Goal: Task Accomplishment & Management: Complete application form

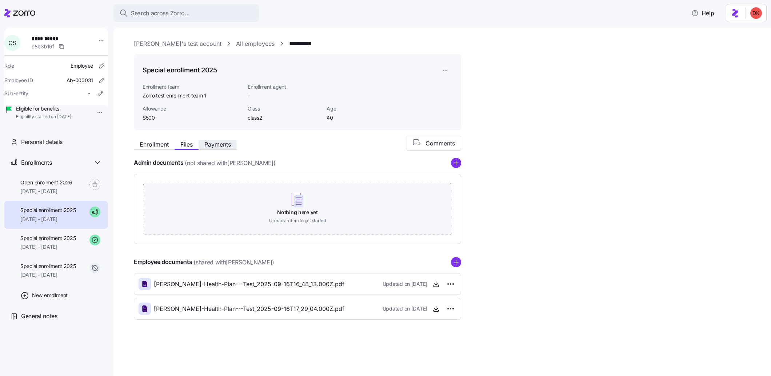
click at [220, 145] on span "Payments" at bounding box center [217, 144] width 27 height 6
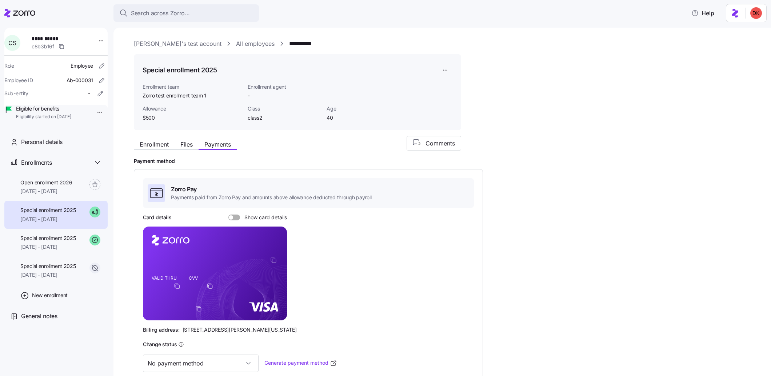
click at [236, 45] on link "All employees" at bounding box center [255, 43] width 39 height 9
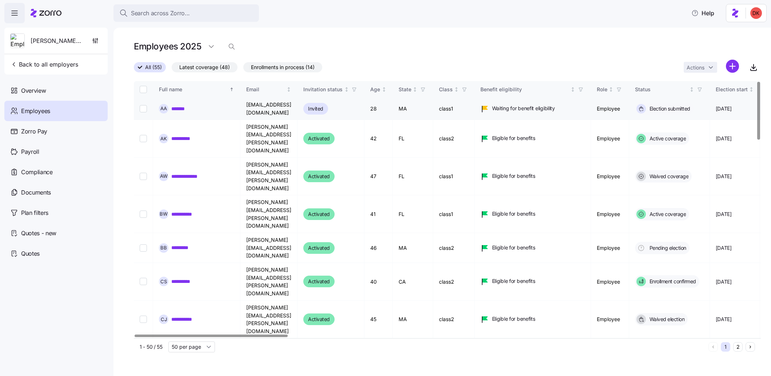
click at [180, 107] on link "*******" at bounding box center [179, 108] width 17 height 7
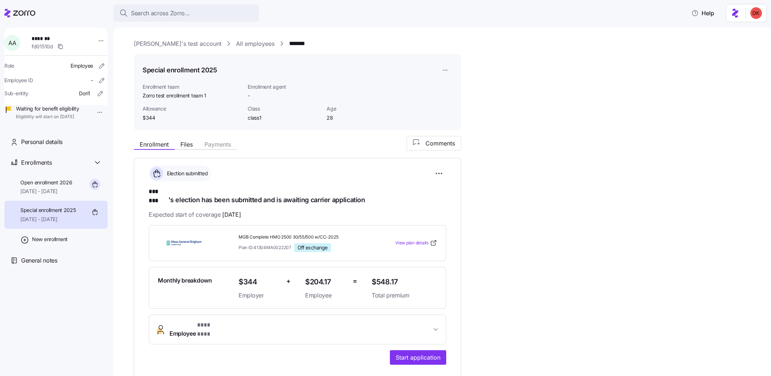
scroll to position [68, 0]
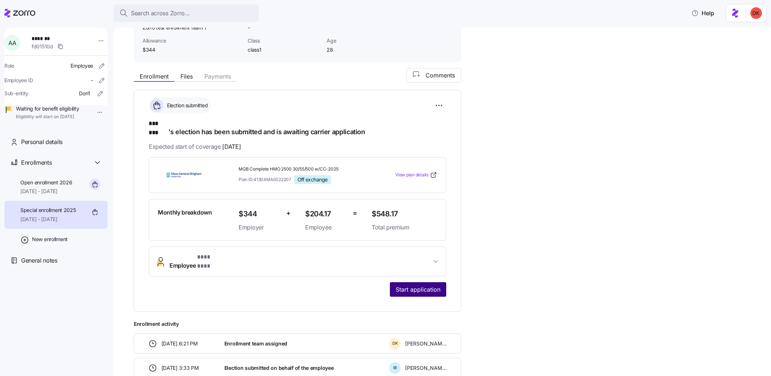
click at [422, 285] on span "Start application" at bounding box center [418, 289] width 45 height 9
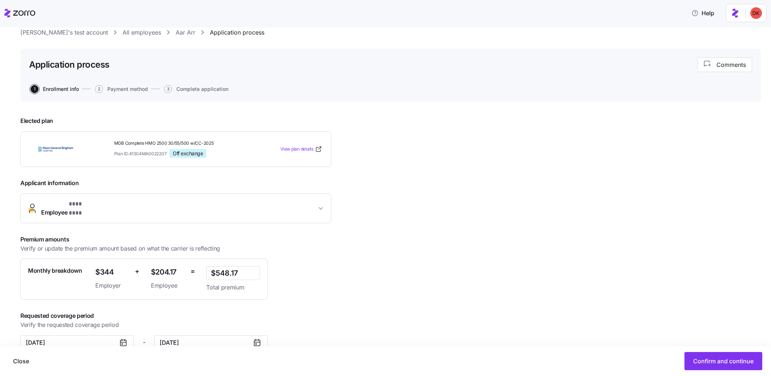
scroll to position [35, 0]
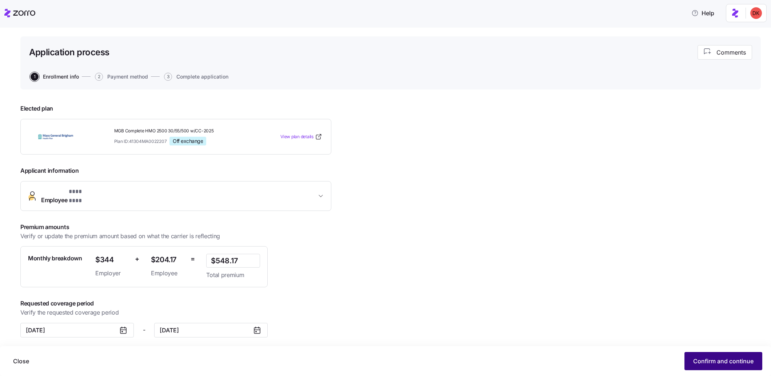
click at [714, 361] on span "Confirm and continue" at bounding box center [723, 361] width 60 height 9
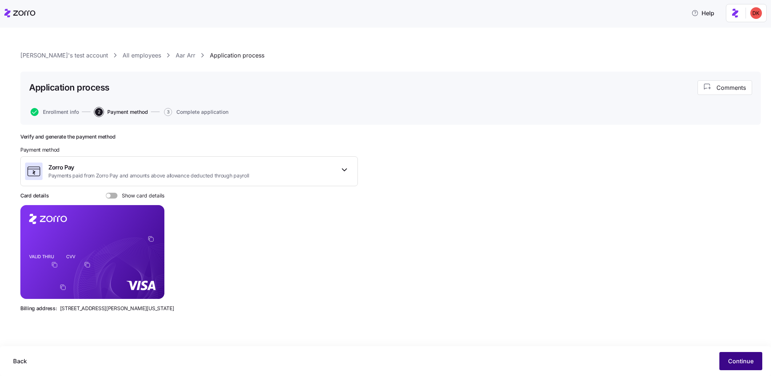
click at [745, 362] on span "Continue" at bounding box center [740, 361] width 25 height 9
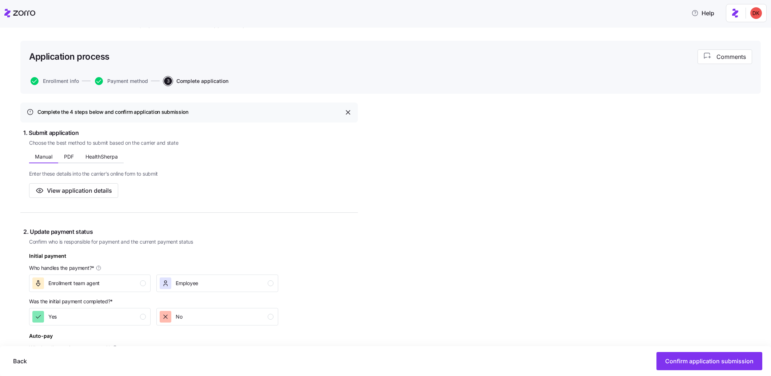
scroll to position [140, 0]
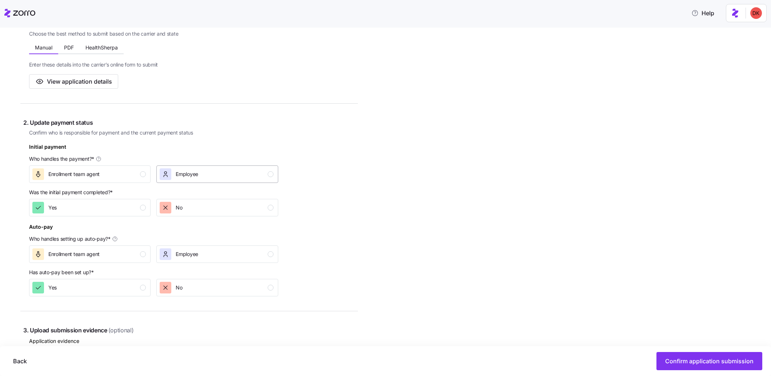
click at [209, 174] on div "Employee" at bounding box center [216, 174] width 113 height 12
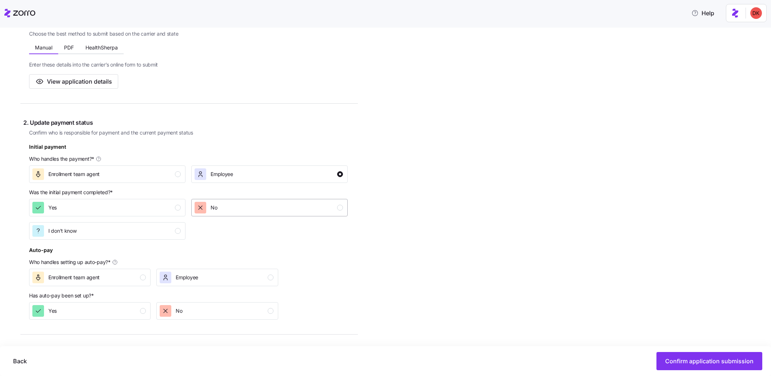
click at [220, 209] on div "No" at bounding box center [268, 208] width 148 height 12
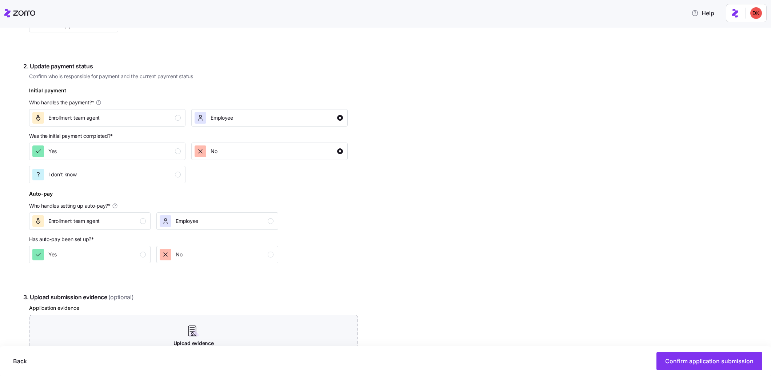
scroll to position [284, 0]
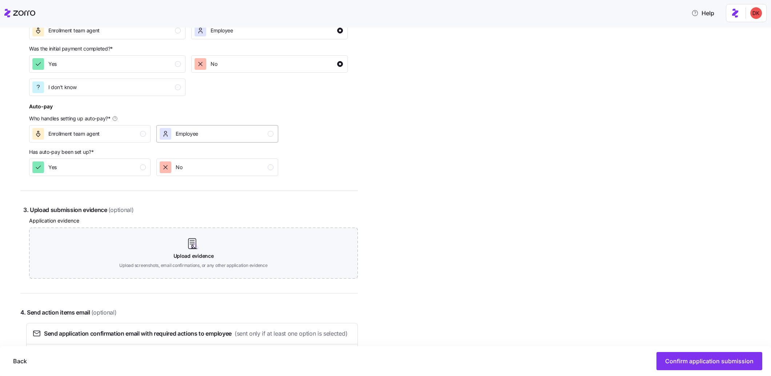
click at [214, 131] on div "Employee" at bounding box center [216, 134] width 113 height 12
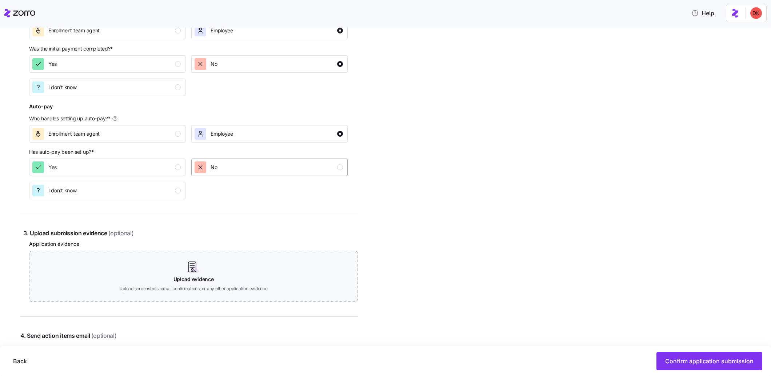
click at [213, 166] on span "No" at bounding box center [213, 167] width 7 height 7
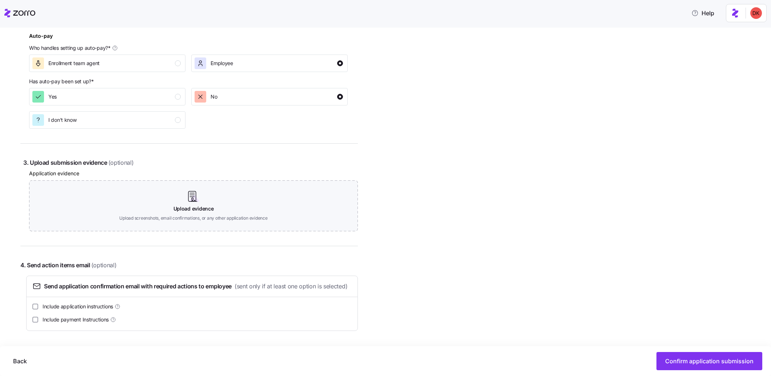
scroll to position [366, 0]
click at [688, 364] on span "Confirm application submission" at bounding box center [709, 361] width 88 height 9
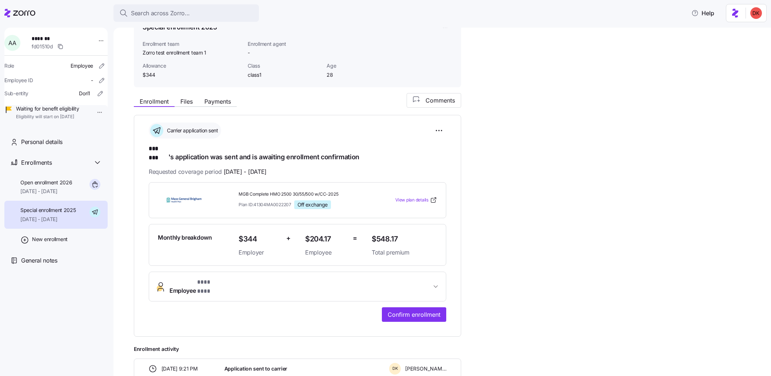
scroll to position [139, 0]
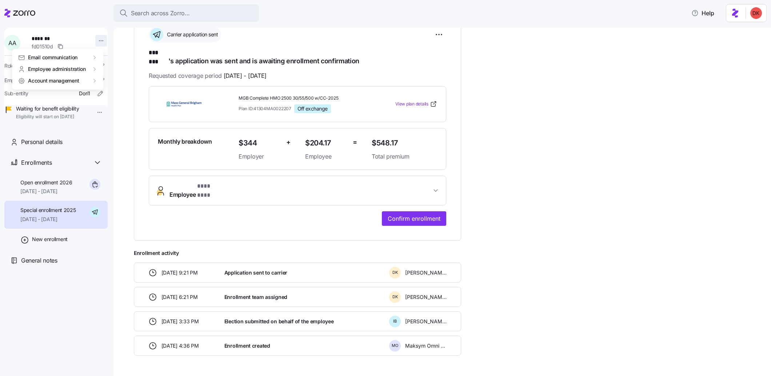
click at [98, 36] on html "**********" at bounding box center [385, 186] width 771 height 372
click at [118, 94] on div "Log in as" at bounding box center [116, 93] width 21 height 8
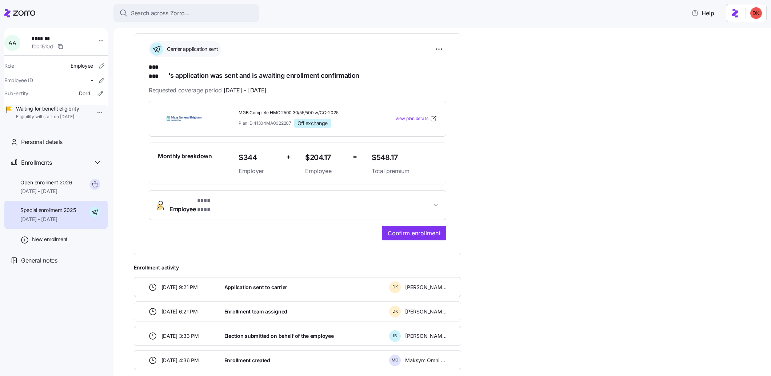
scroll to position [61, 0]
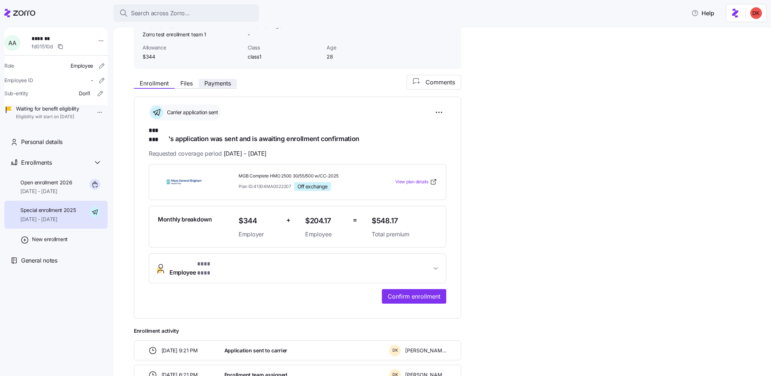
click at [220, 84] on span "Payments" at bounding box center [217, 83] width 27 height 6
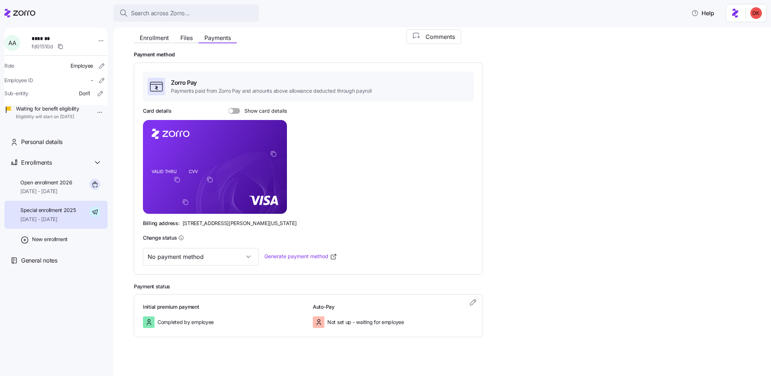
scroll to position [100, 0]
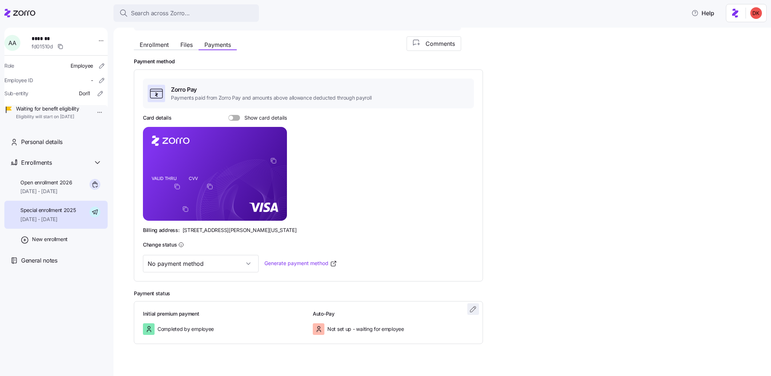
click at [473, 308] on icon "button" at bounding box center [473, 309] width 9 height 9
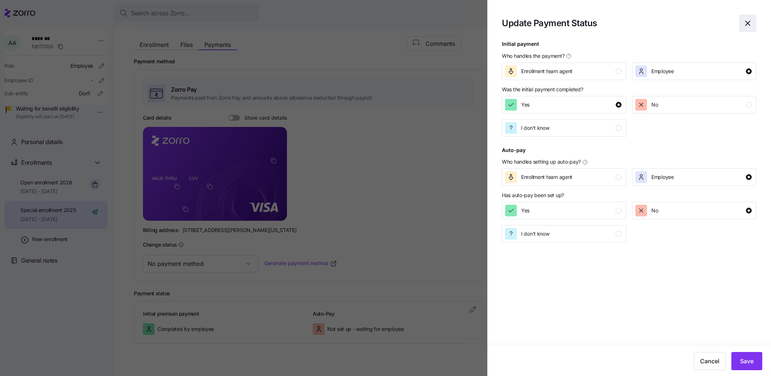
click at [747, 21] on icon "button" at bounding box center [747, 23] width 9 height 9
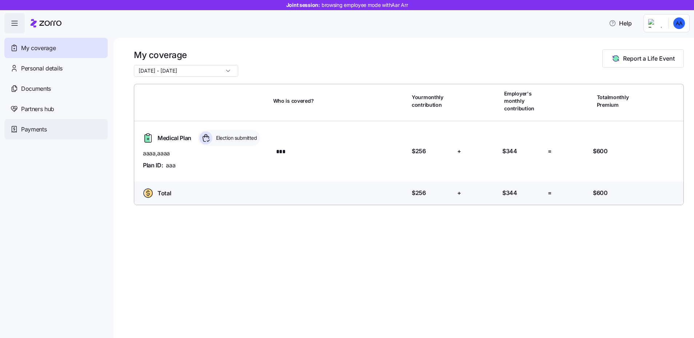
click at [48, 136] on div "Payments" at bounding box center [55, 129] width 103 height 20
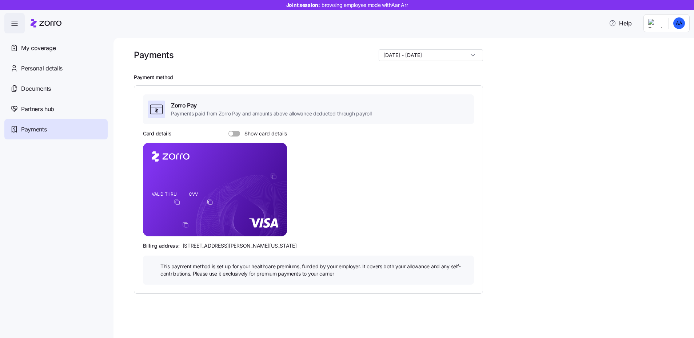
click at [471, 53] on input "[DATE] - [DATE]" at bounding box center [430, 55] width 104 height 12
click at [465, 84] on div "[DATE] - [DATE]" at bounding box center [440, 85] width 79 height 12
type input "[DATE] - [DATE]"
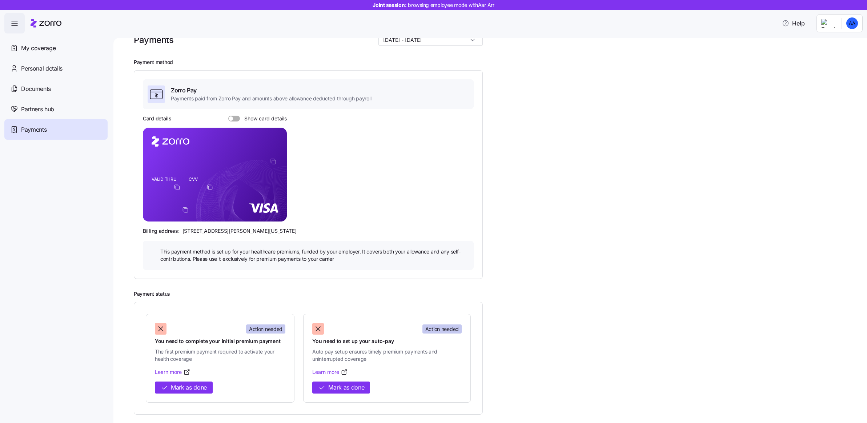
scroll to position [16, 0]
click at [201, 338] on span "Mark as done" at bounding box center [189, 386] width 36 height 9
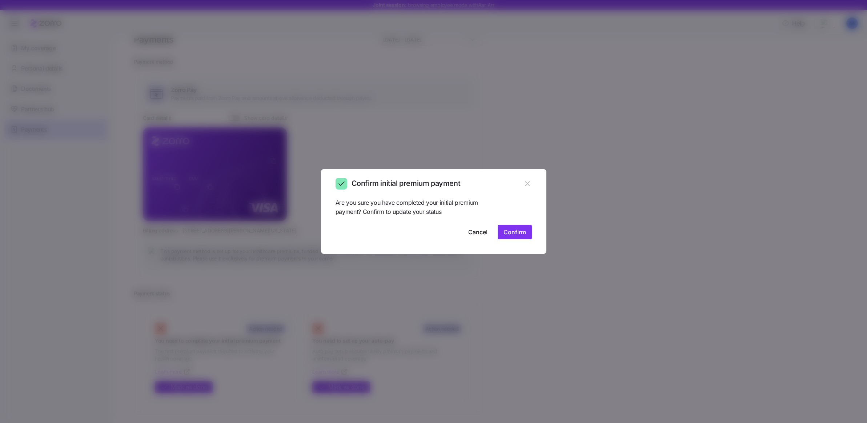
click at [509, 232] on span "Confirm" at bounding box center [514, 232] width 23 height 9
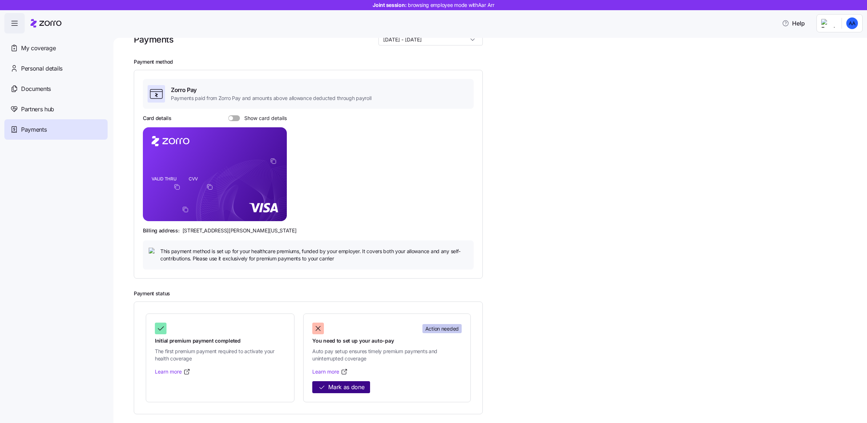
click at [339, 338] on span "Mark as done" at bounding box center [346, 386] width 36 height 9
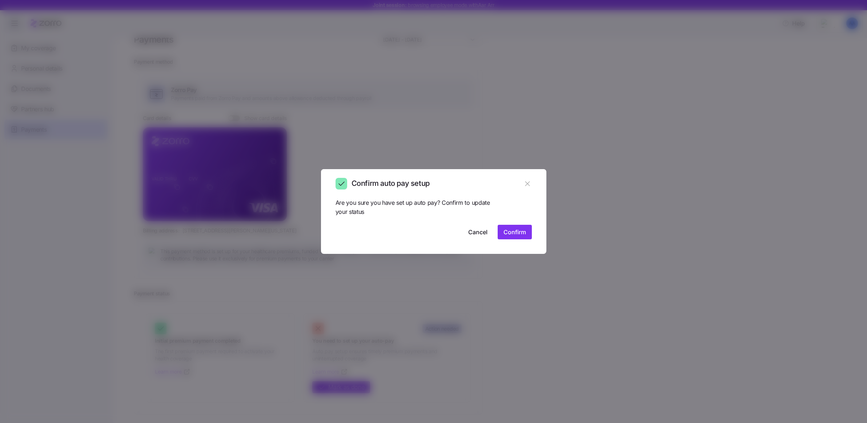
click at [511, 233] on span "Confirm" at bounding box center [514, 232] width 23 height 9
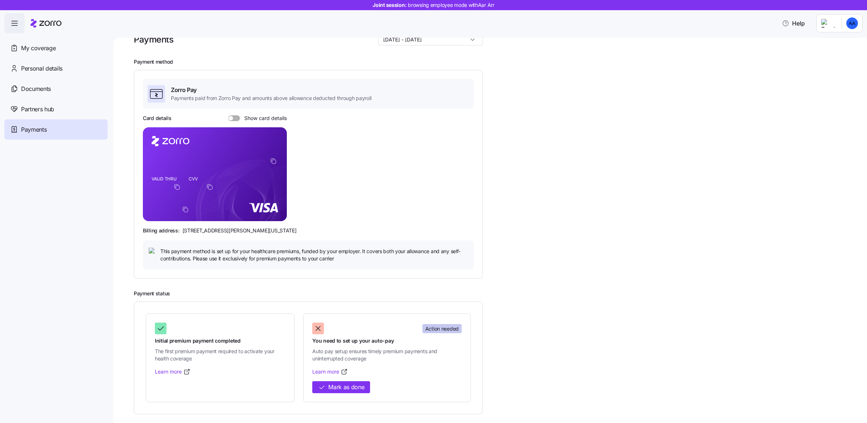
scroll to position [0, 0]
